Goal: Entertainment & Leisure: Consume media (video, audio)

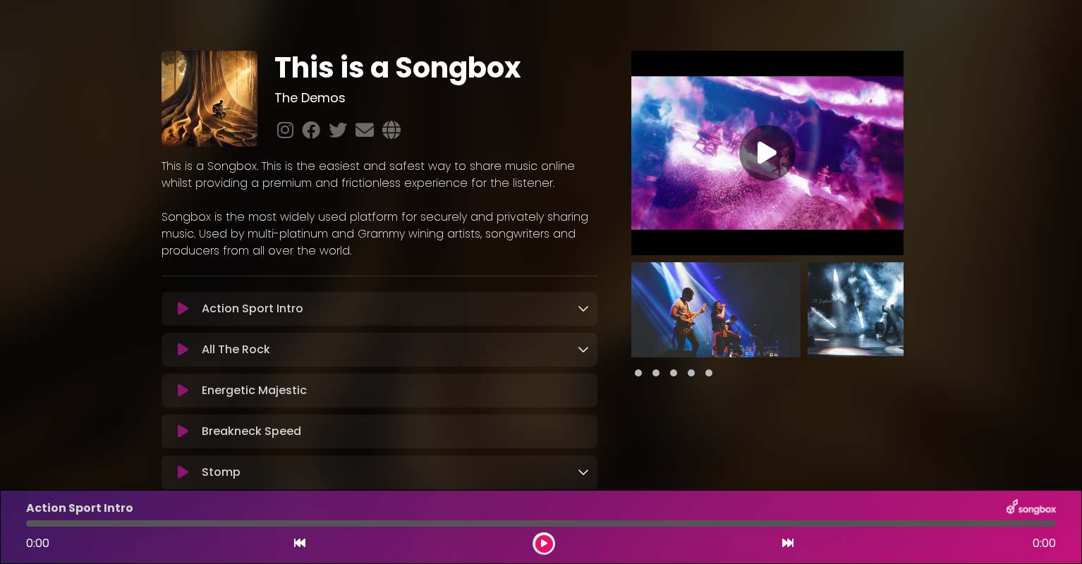
click at [189, 308] on button at bounding box center [183, 309] width 26 height 14
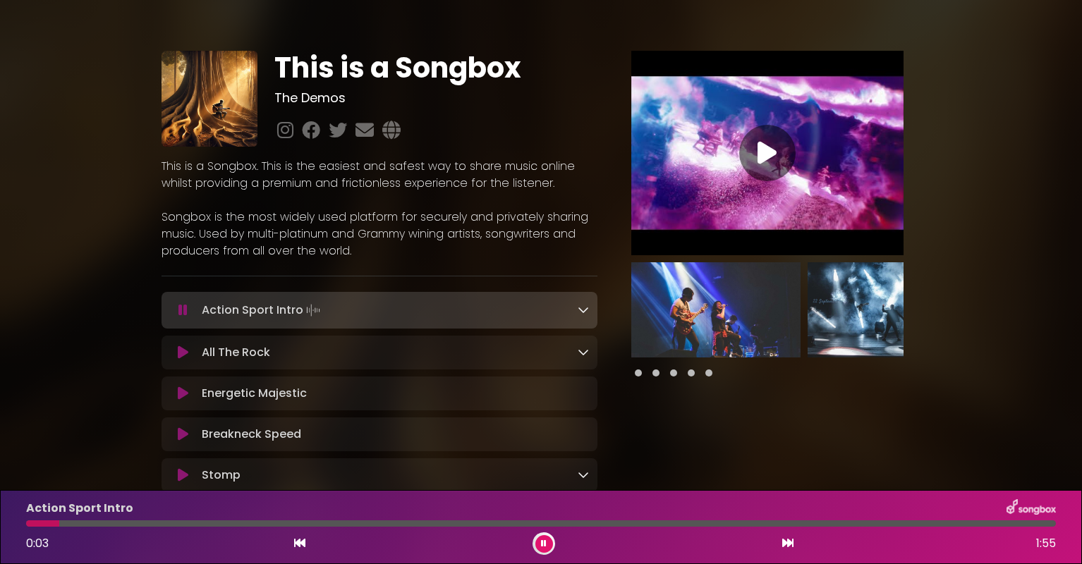
click at [577, 309] on icon at bounding box center [582, 309] width 11 height 11
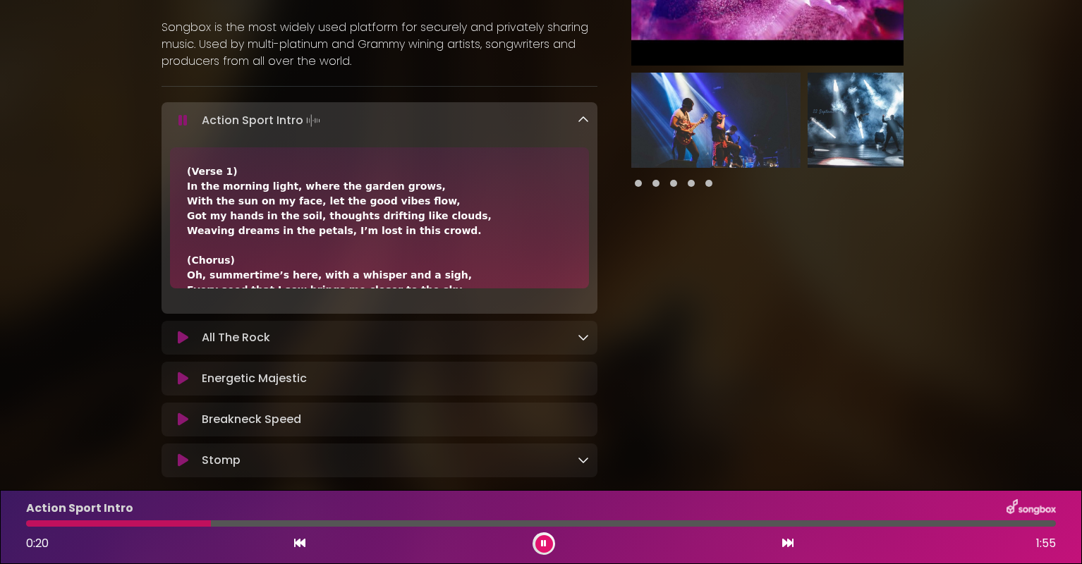
click at [176, 117] on button at bounding box center [183, 121] width 26 height 14
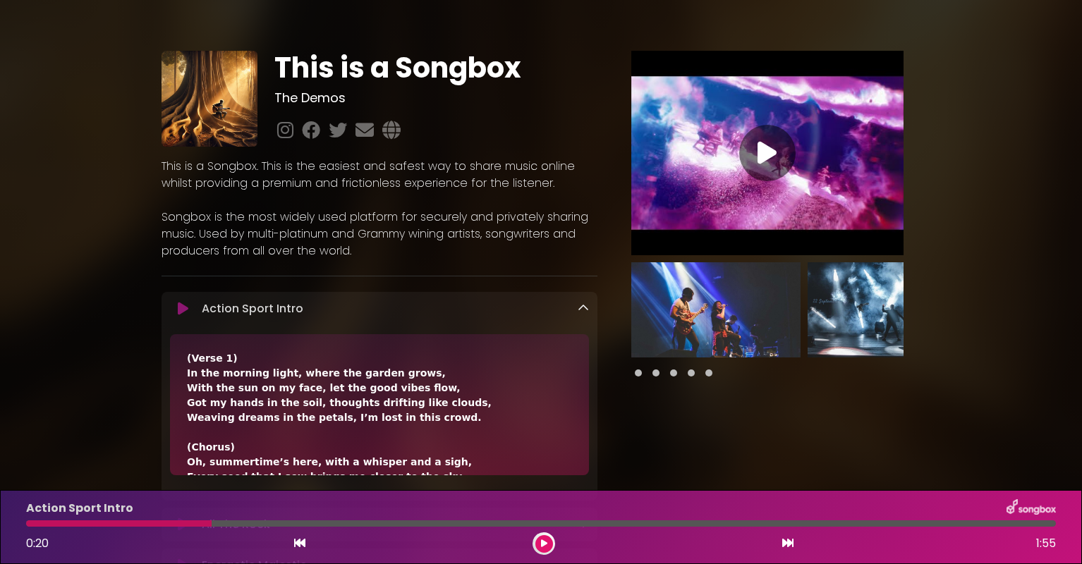
click at [768, 145] on icon at bounding box center [766, 152] width 19 height 25
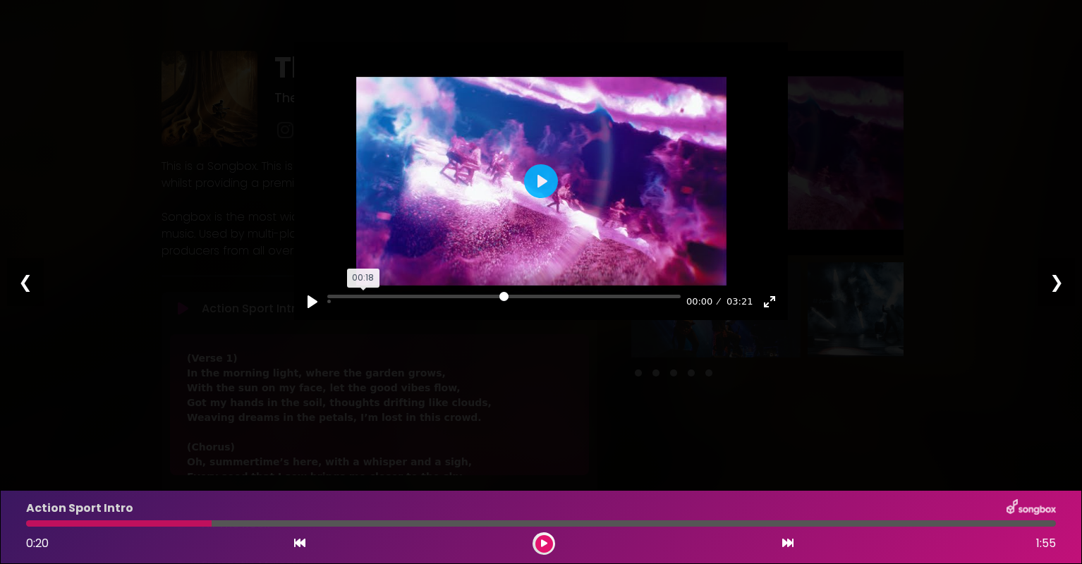
click at [365, 296] on input "Seek" at bounding box center [503, 301] width 353 height 13
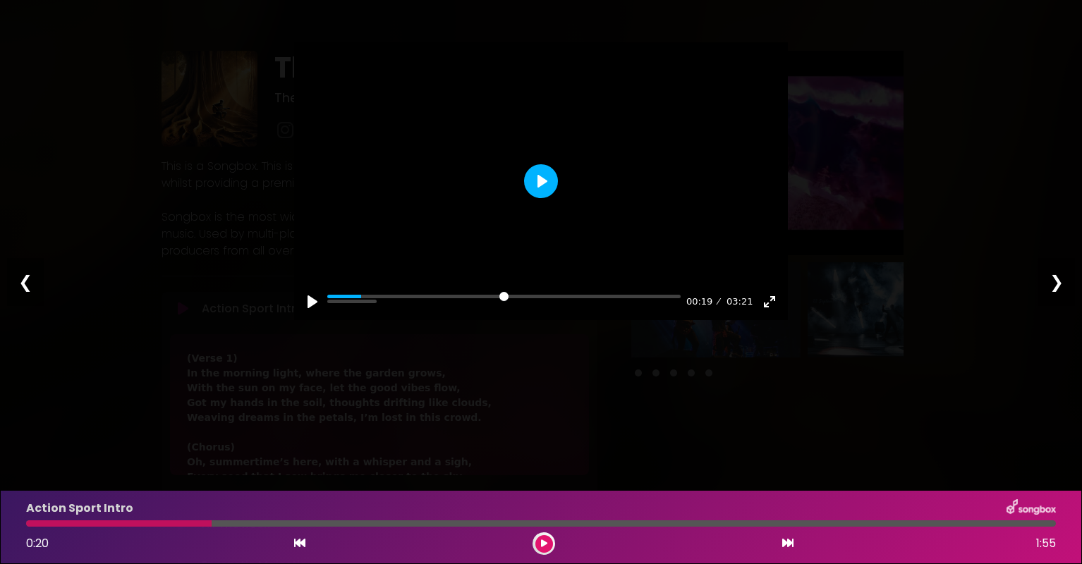
click at [544, 172] on button "Play" at bounding box center [541, 181] width 34 height 34
type input "*****"
click at [538, 212] on div at bounding box center [541, 181] width 494 height 278
click at [269, 179] on div "Pause Play % buffered 00:20 00:21 03:21 Exit fullscreen Enter fullscreen Play ❮…" at bounding box center [541, 282] width 1082 height 564
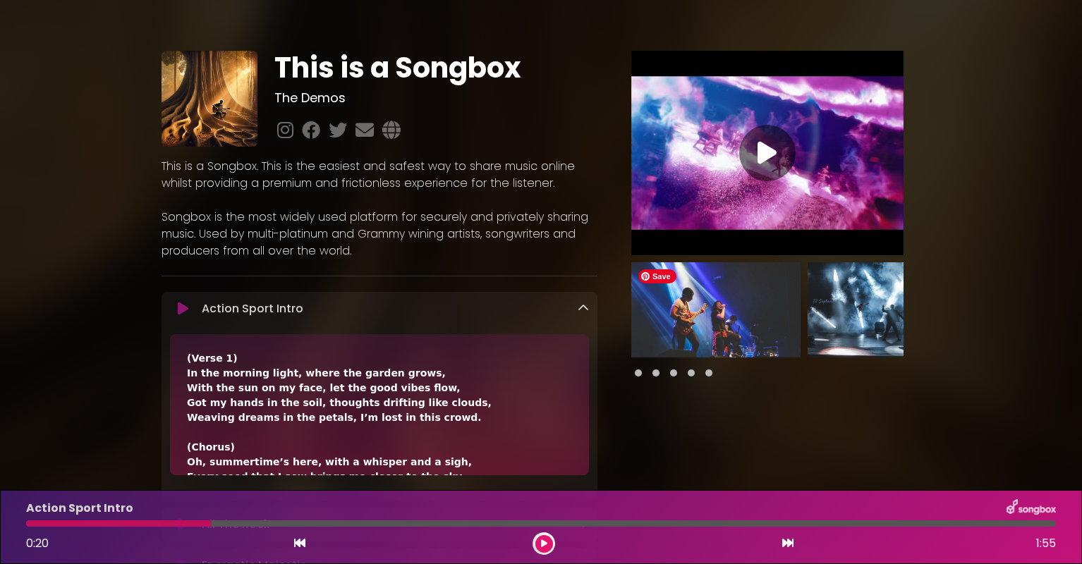
click at [704, 309] on img at bounding box center [715, 309] width 169 height 95
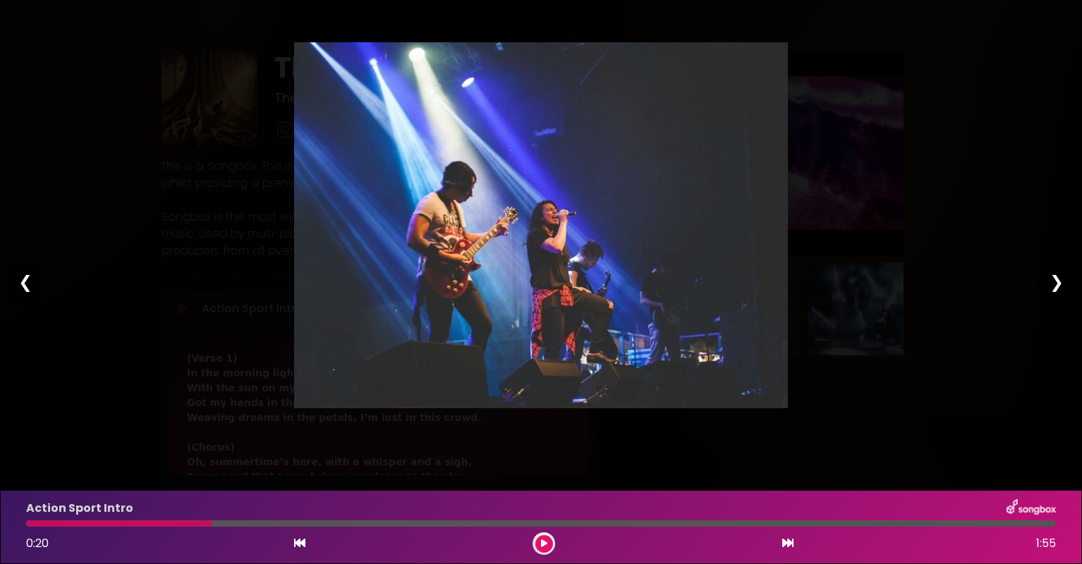
click at [1058, 283] on div "❯" at bounding box center [1056, 282] width 37 height 48
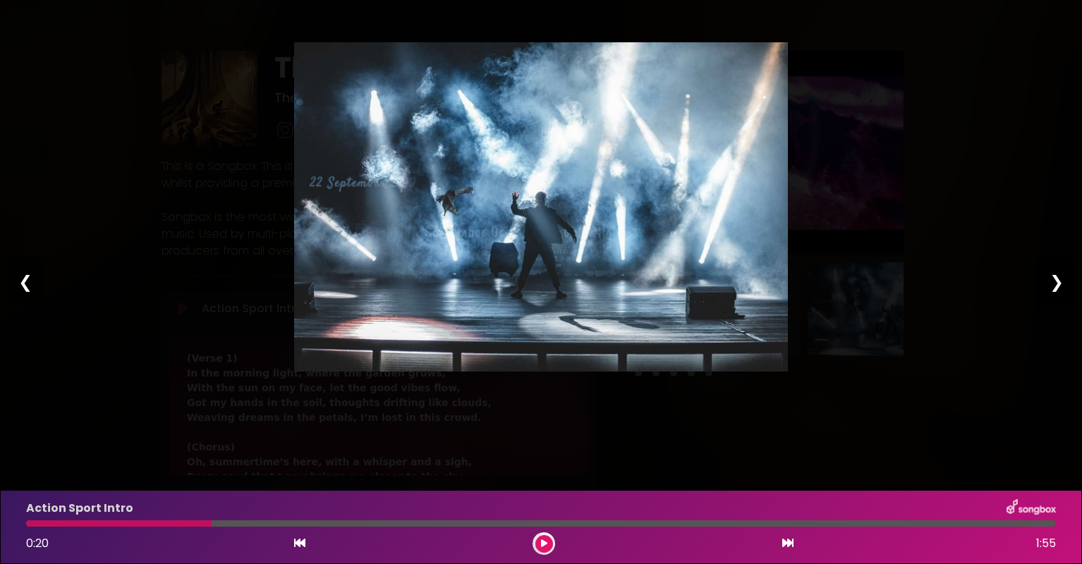
click at [907, 184] on div "Pause Play % buffered 00:20 00:00 03:21 Exit fullscreen Enter fullscreen Play ❮…" at bounding box center [541, 282] width 1082 height 564
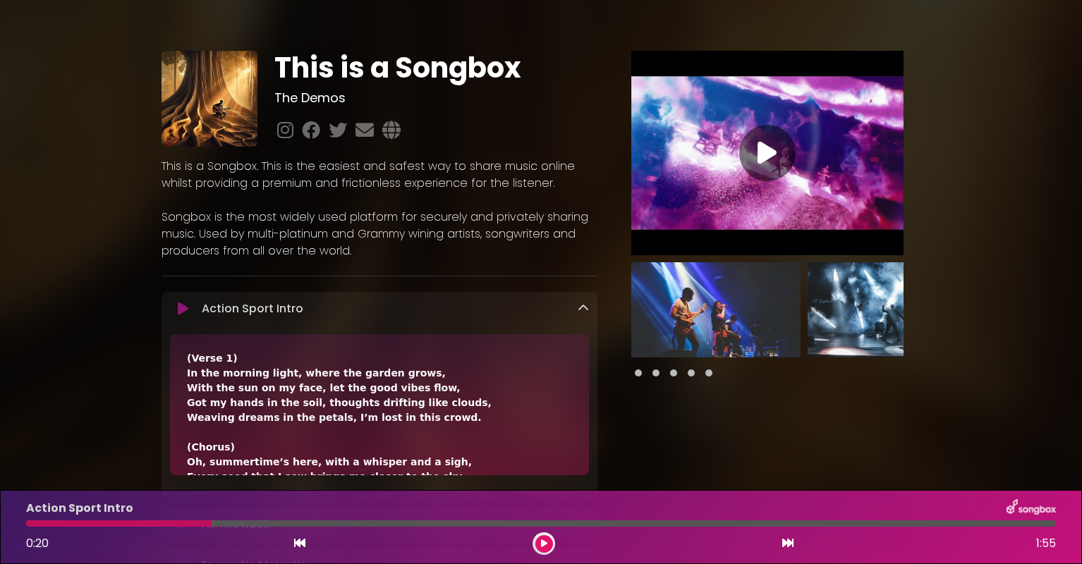
click at [758, 154] on icon at bounding box center [766, 152] width 19 height 25
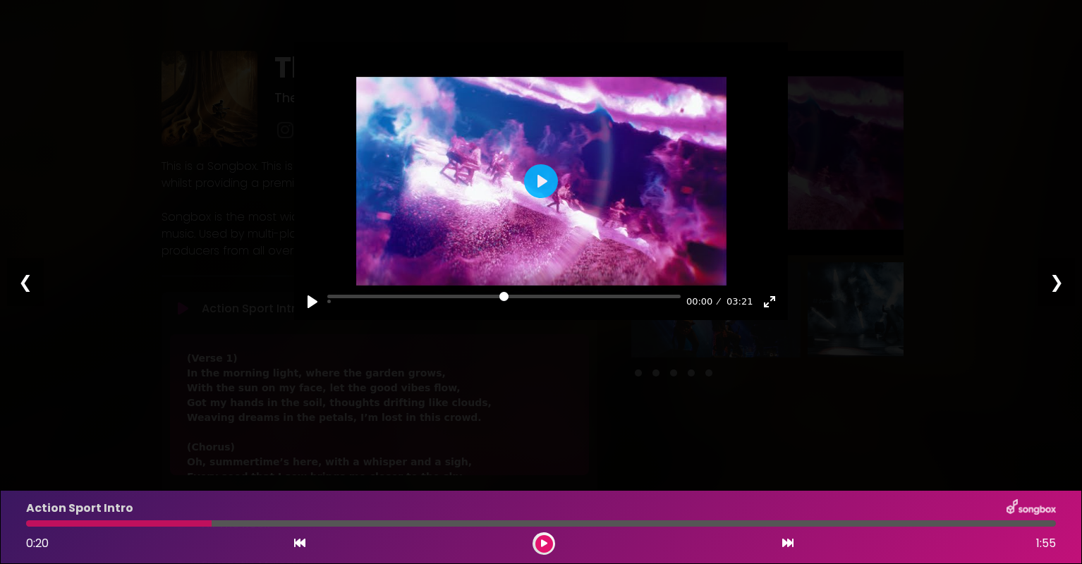
click at [553, 390] on div "Pause Play % buffered 01:12 00:00 03:21 Exit fullscreen Enter fullscreen Play ❮…" at bounding box center [541, 282] width 1082 height 564
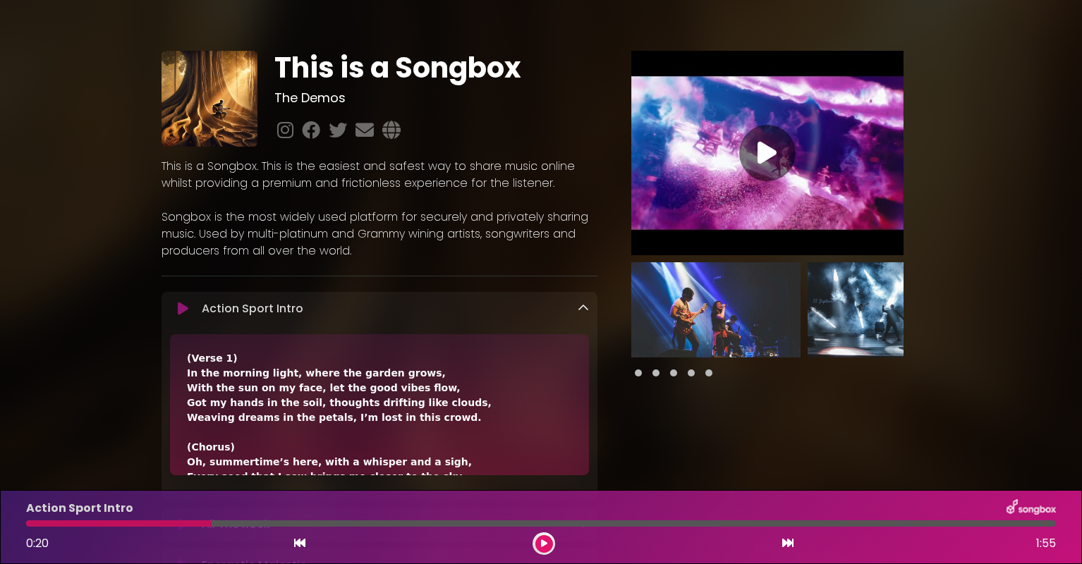
click at [656, 373] on span at bounding box center [655, 372] width 7 height 7
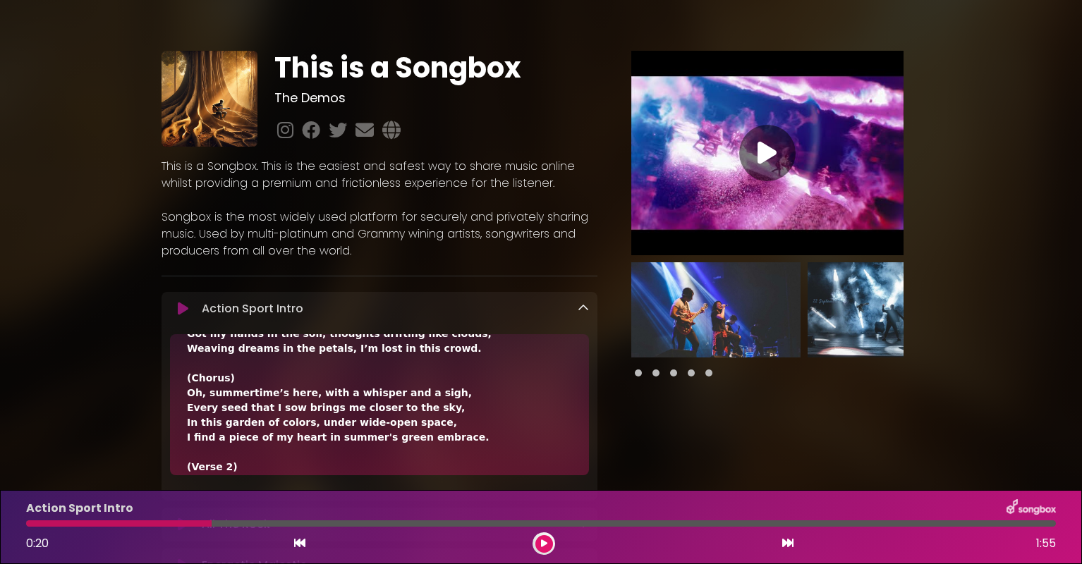
scroll to position [68, 0]
click at [594, 306] on div "Action Sport Intro Loading Track..." at bounding box center [379, 308] width 436 height 17
click at [582, 309] on icon at bounding box center [582, 307] width 11 height 11
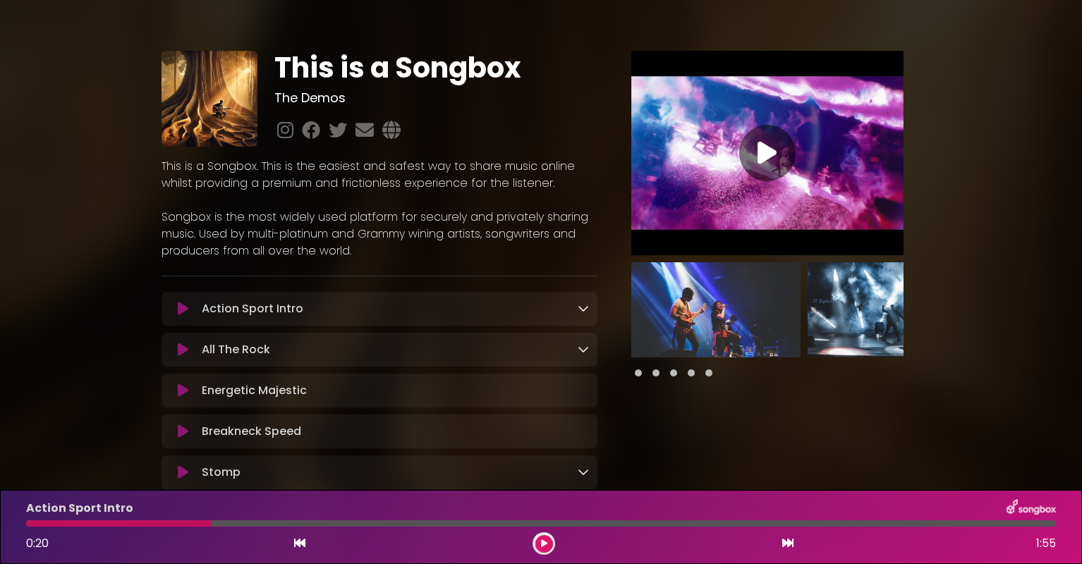
scroll to position [90, 0]
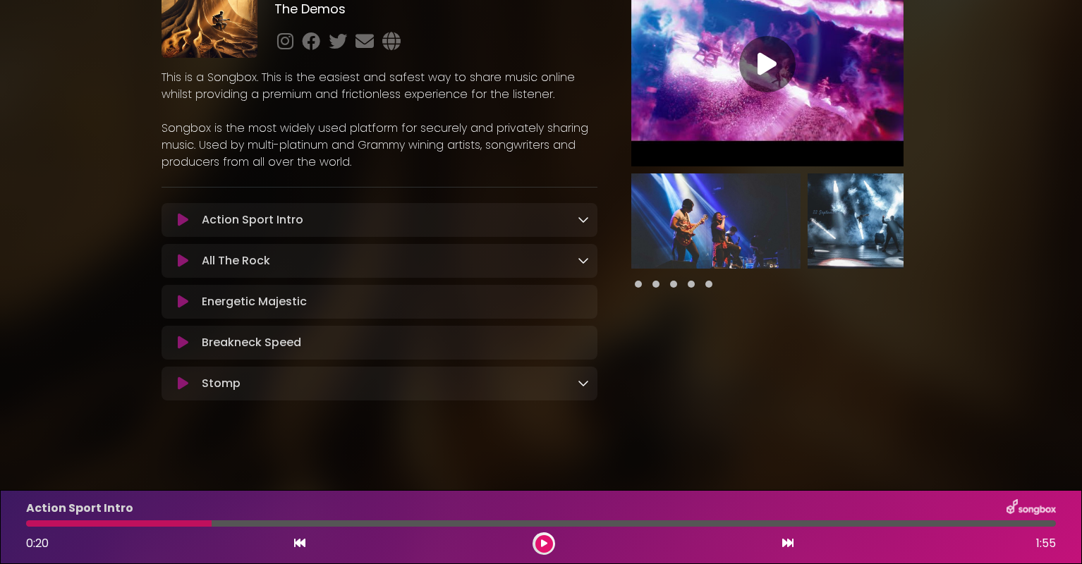
click at [579, 383] on icon at bounding box center [582, 382] width 11 height 11
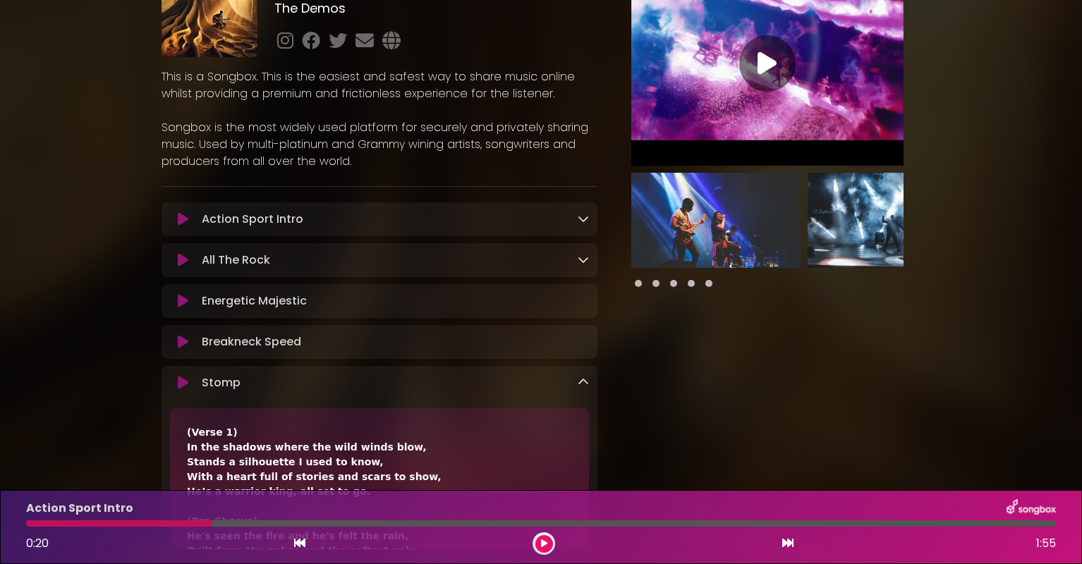
click at [579, 383] on icon at bounding box center [582, 382] width 11 height 11
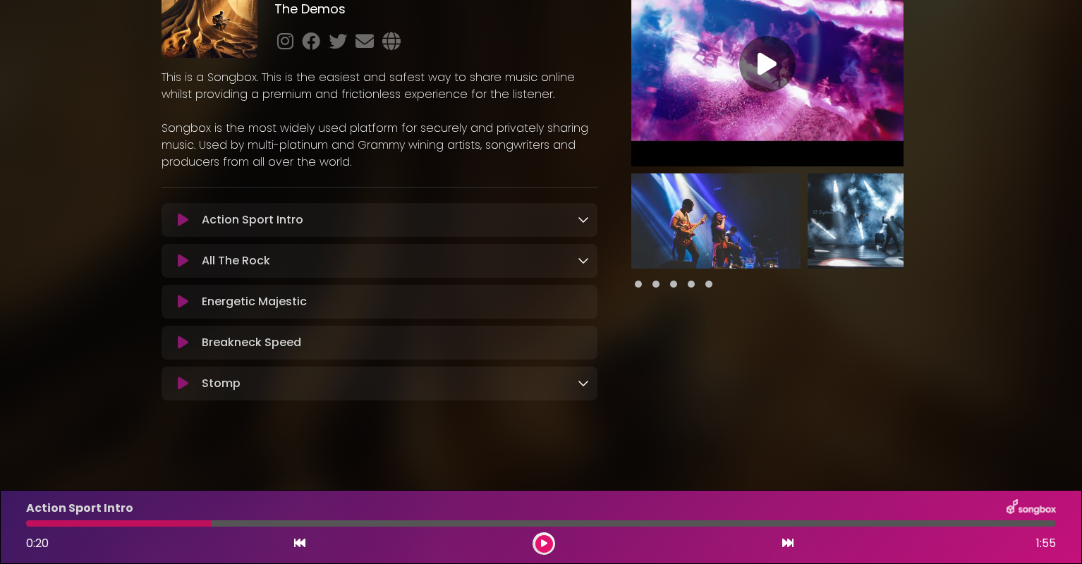
scroll to position [0, 0]
